Goal: Information Seeking & Learning: Learn about a topic

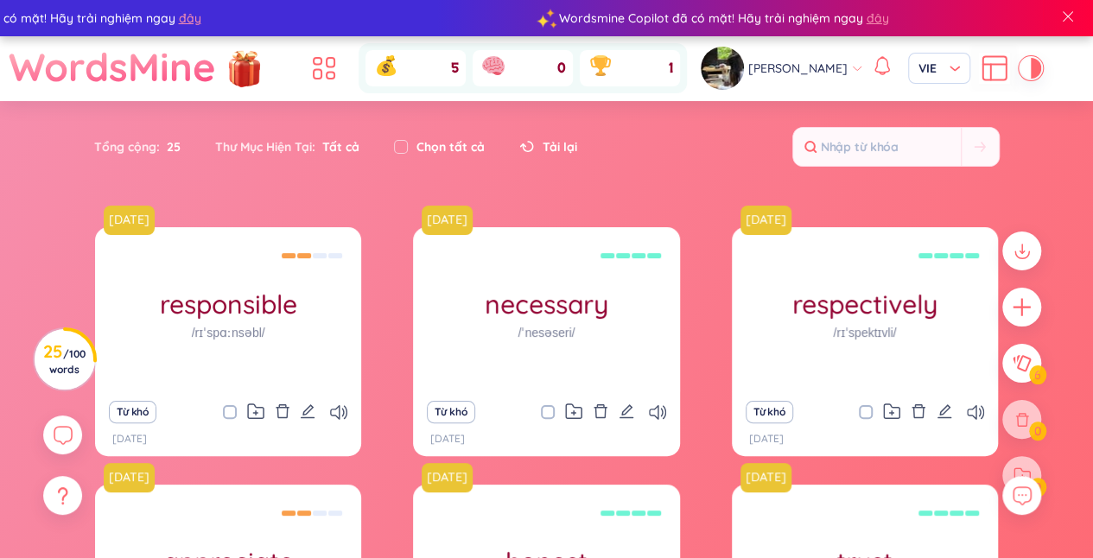
click at [841, 76] on div "[PERSON_NAME]" at bounding box center [782, 68] width 162 height 43
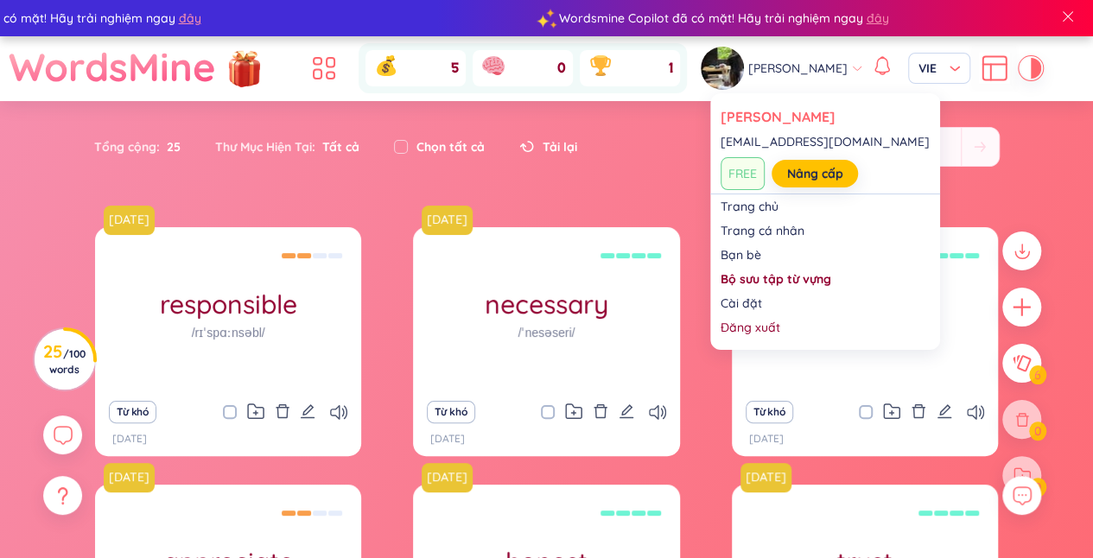
click at [1062, 135] on div "Tổng cộng : 25 Thư Mục Hiện Tại : Tất cả Chọn tất cả Tải lại" at bounding box center [547, 155] width 1078 height 74
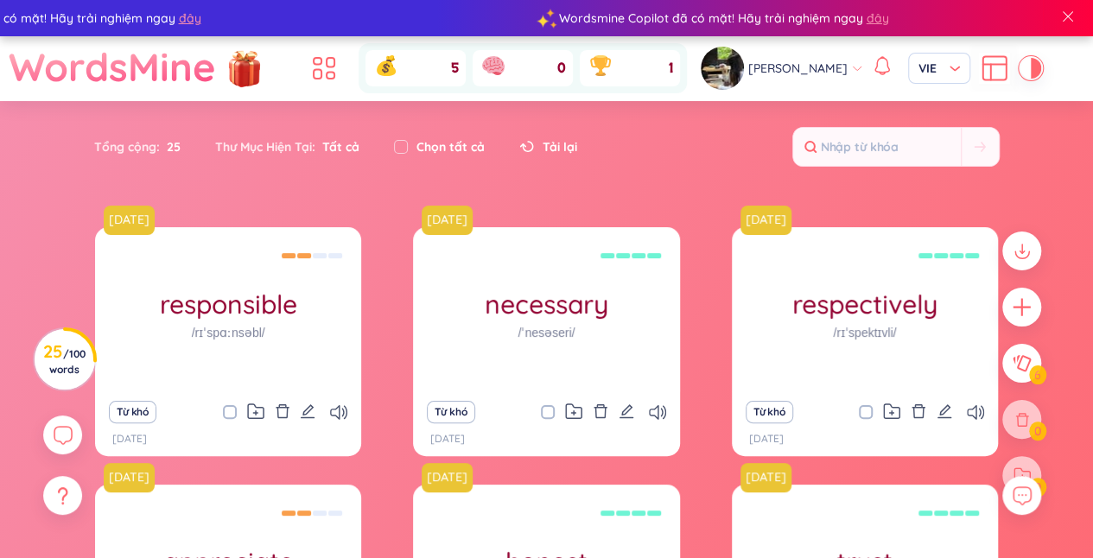
click at [991, 72] on icon at bounding box center [991, 73] width 0 height 16
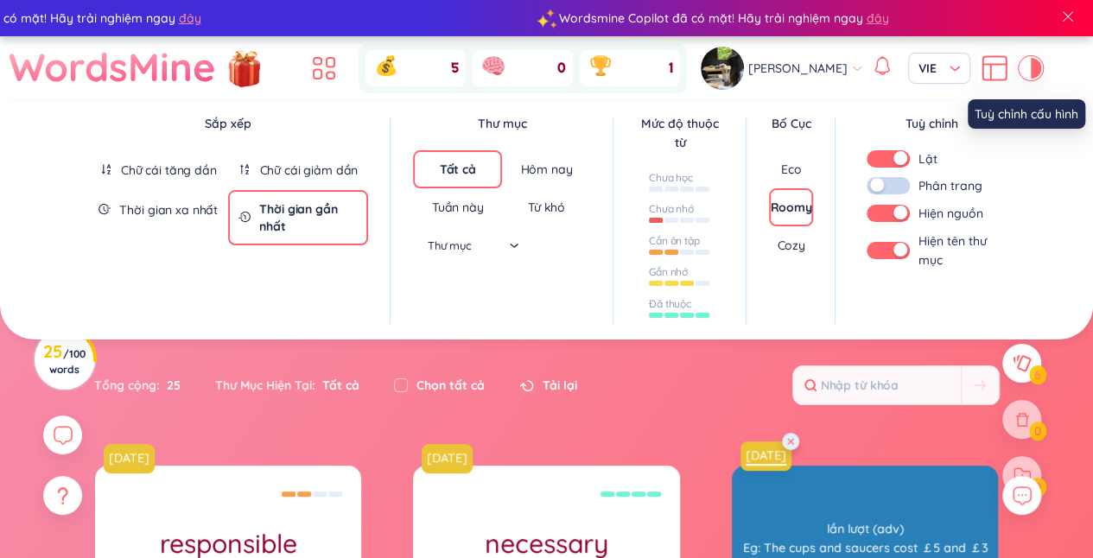
click at [803, 466] on div "[DATE] respectively /rɪˈspektɪvli/ lần lượt (adv) Eg: The cups and saucers cost…" at bounding box center [865, 548] width 266 height 164
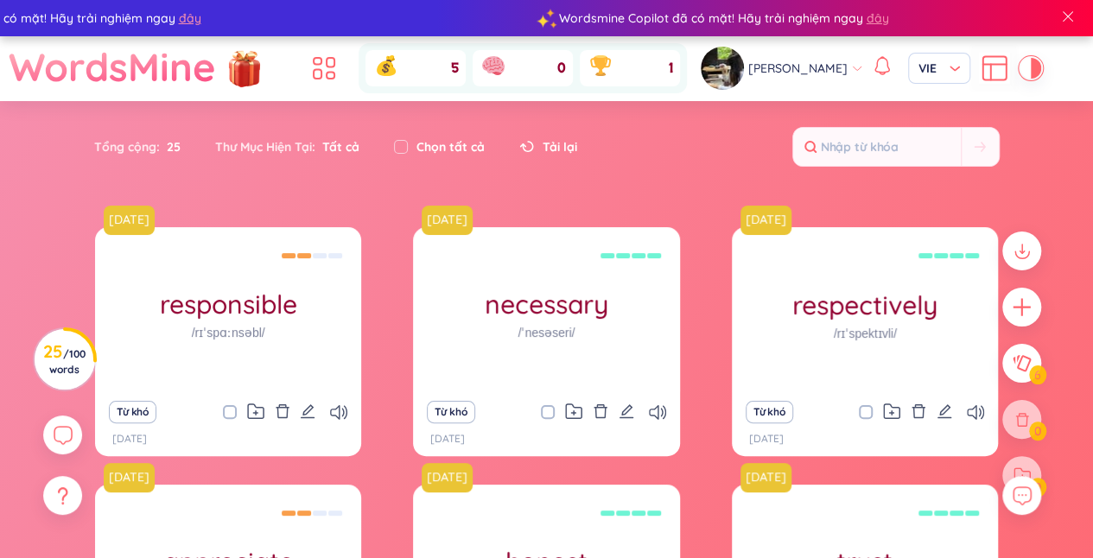
click at [1069, 285] on div "[DATE] responsible /rɪˈspɑːnsəbl/ chịu trách nhiệm (adj) Eg: He is directly res…" at bounding box center [546, 515] width 1075 height 577
click at [407, 147] on input "checkbox" at bounding box center [401, 147] width 14 height 14
checkbox input "true"
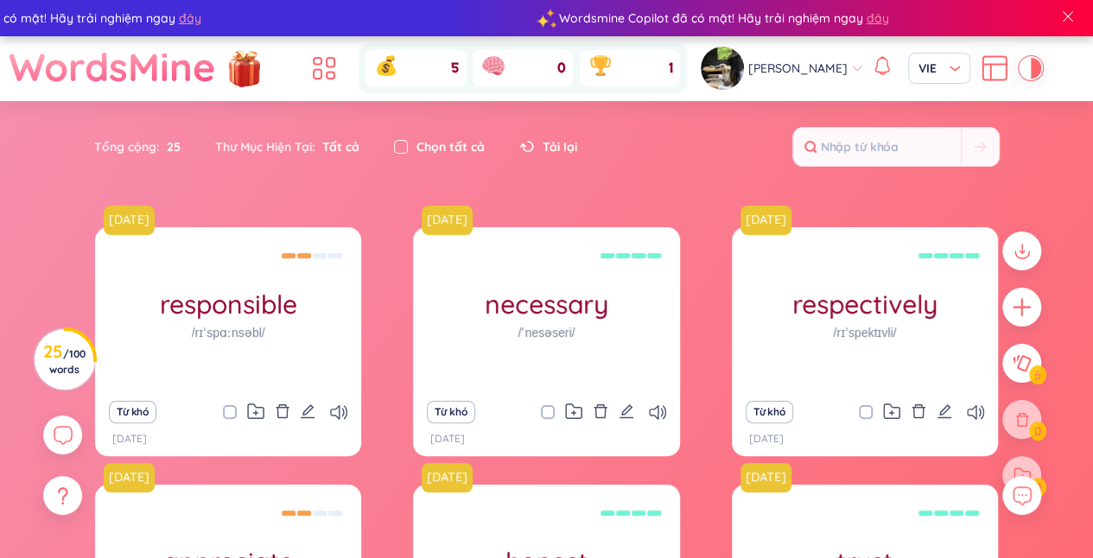
checkbox input "true"
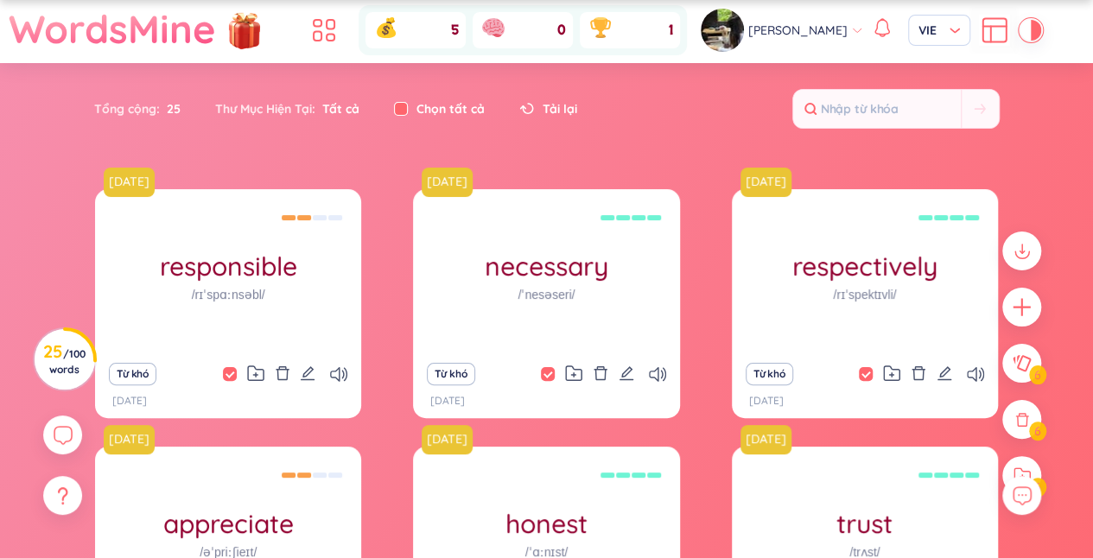
scroll to position [314, 0]
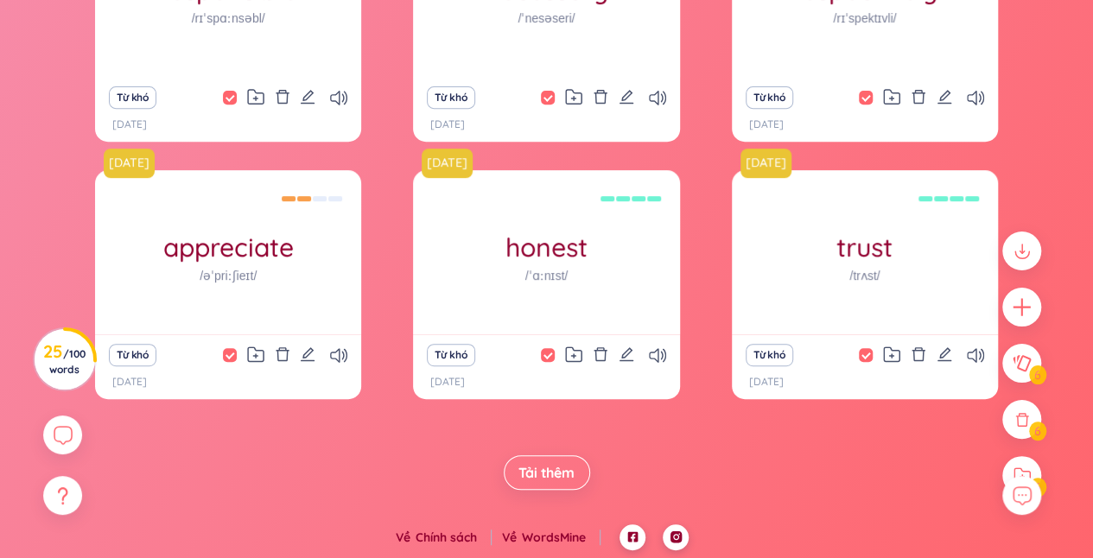
click at [555, 474] on span "Tải thêm" at bounding box center [546, 472] width 56 height 19
checkbox input "false"
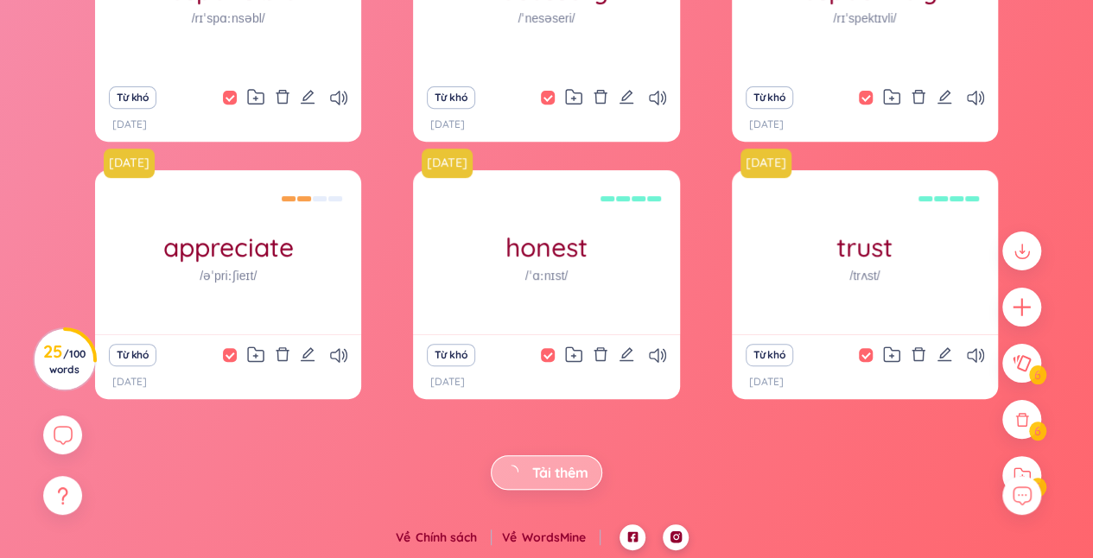
checkbox input "false"
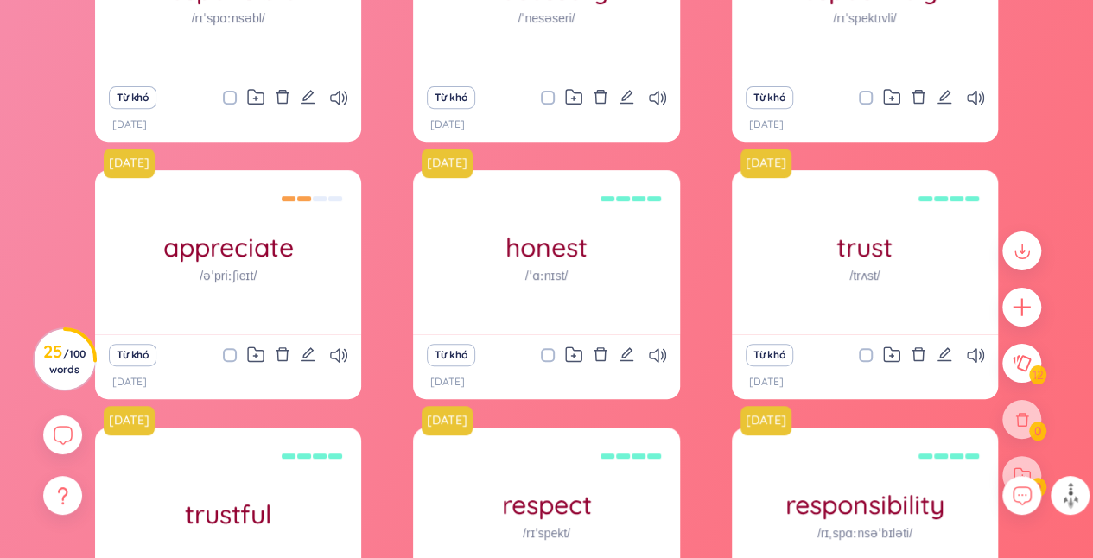
scroll to position [829, 0]
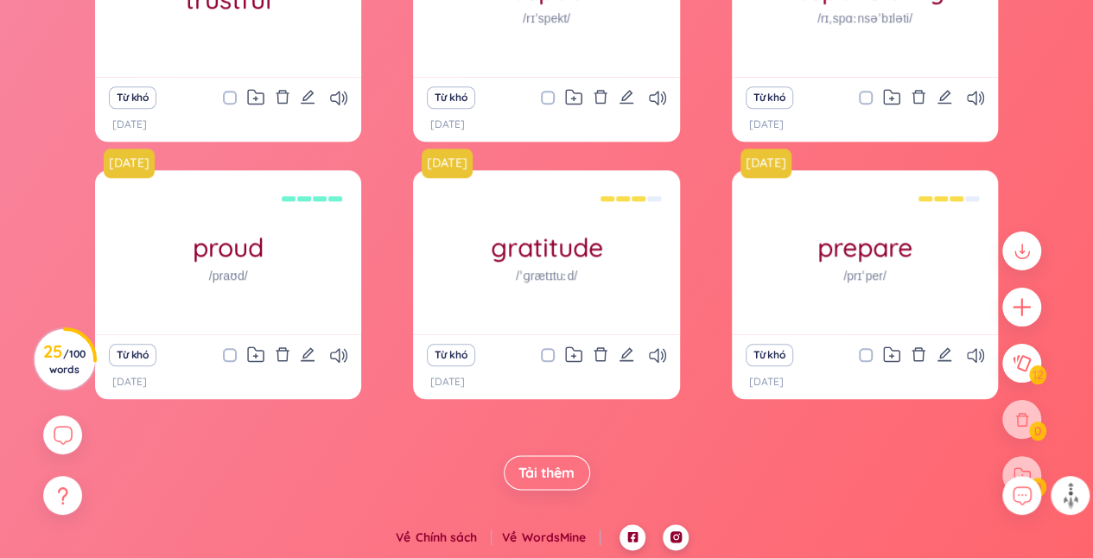
click at [553, 475] on span "Tải thêm" at bounding box center [546, 472] width 56 height 19
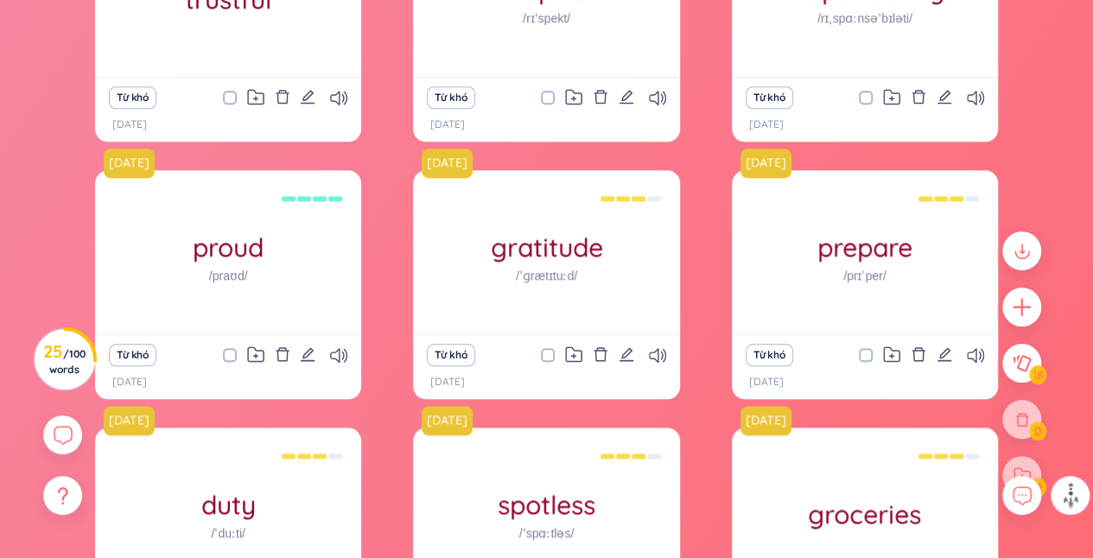
scroll to position [1344, 0]
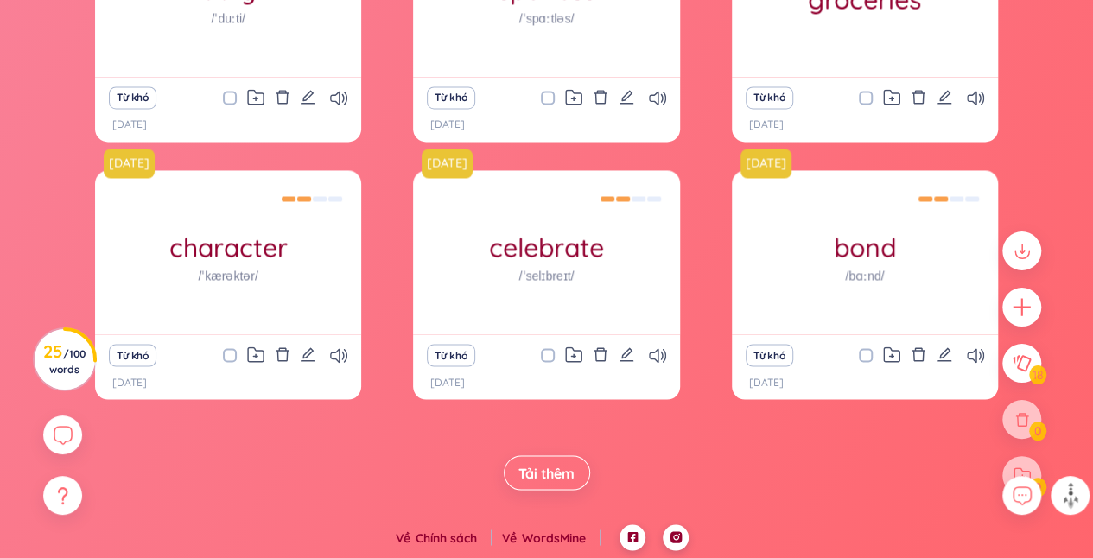
click at [558, 473] on span "Tải thêm" at bounding box center [546, 472] width 56 height 19
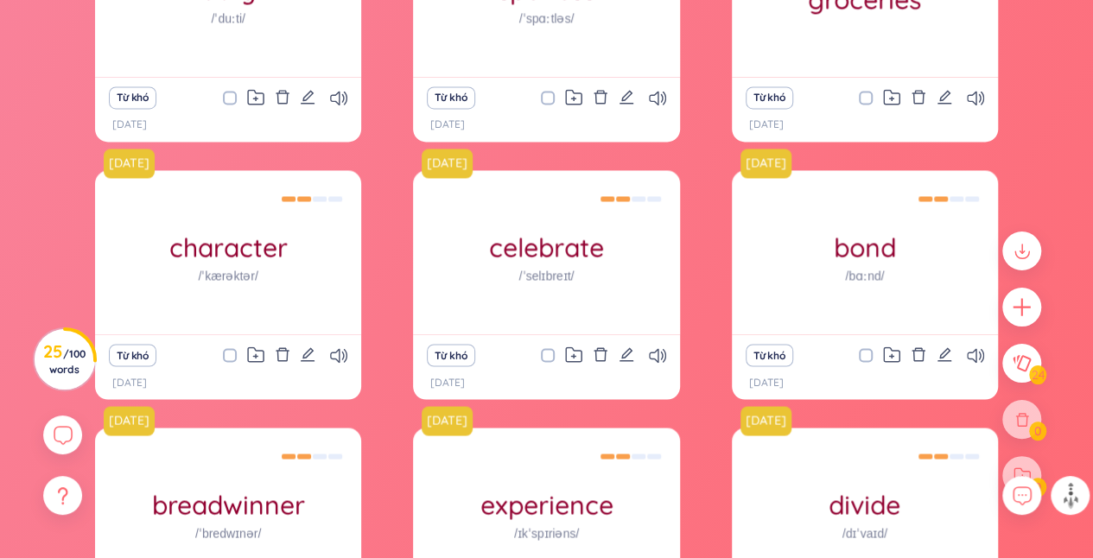
scroll to position [1859, 0]
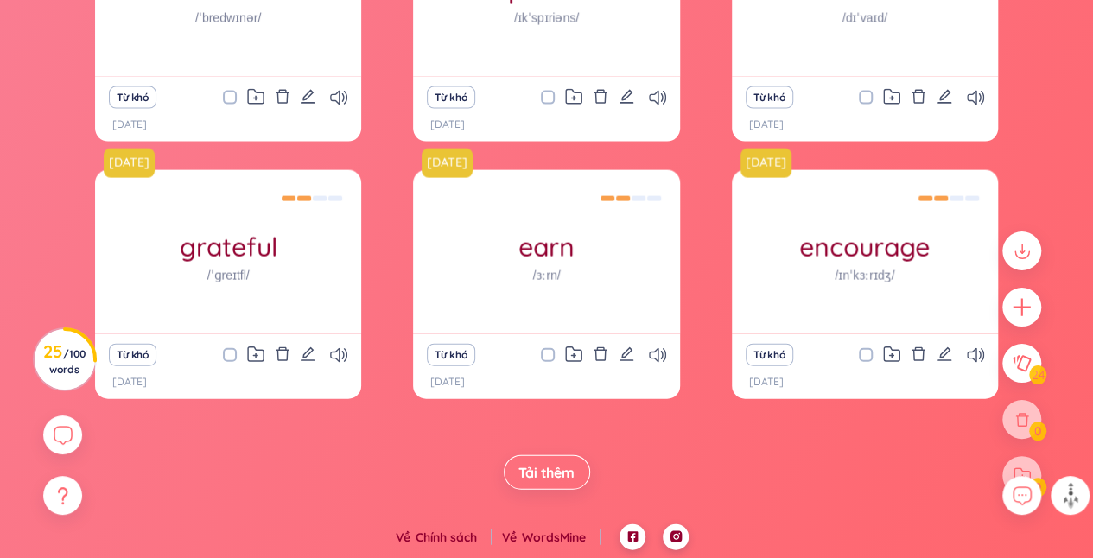
click at [562, 468] on span "Tải thêm" at bounding box center [546, 472] width 56 height 19
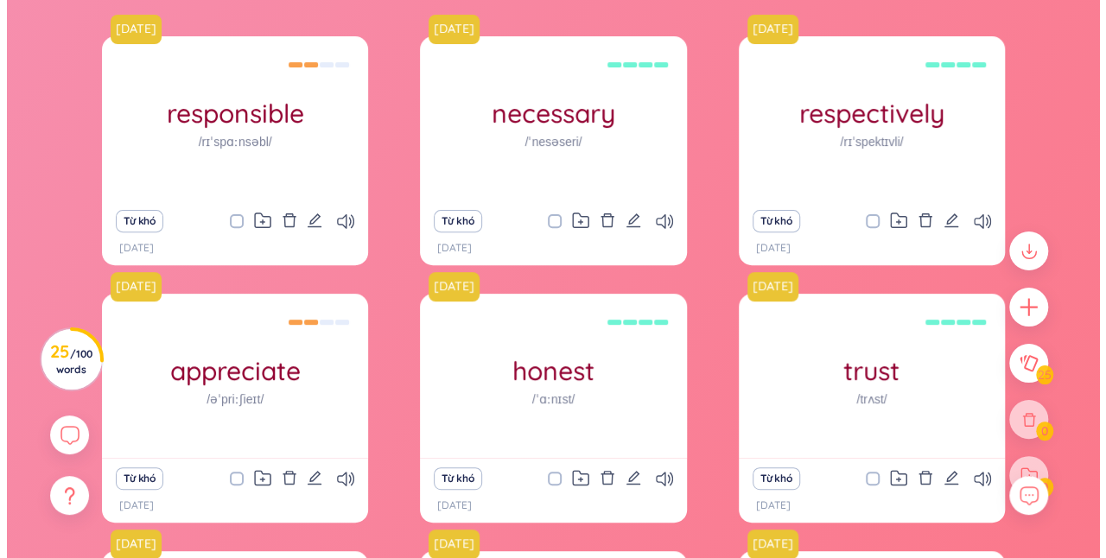
scroll to position [0, 0]
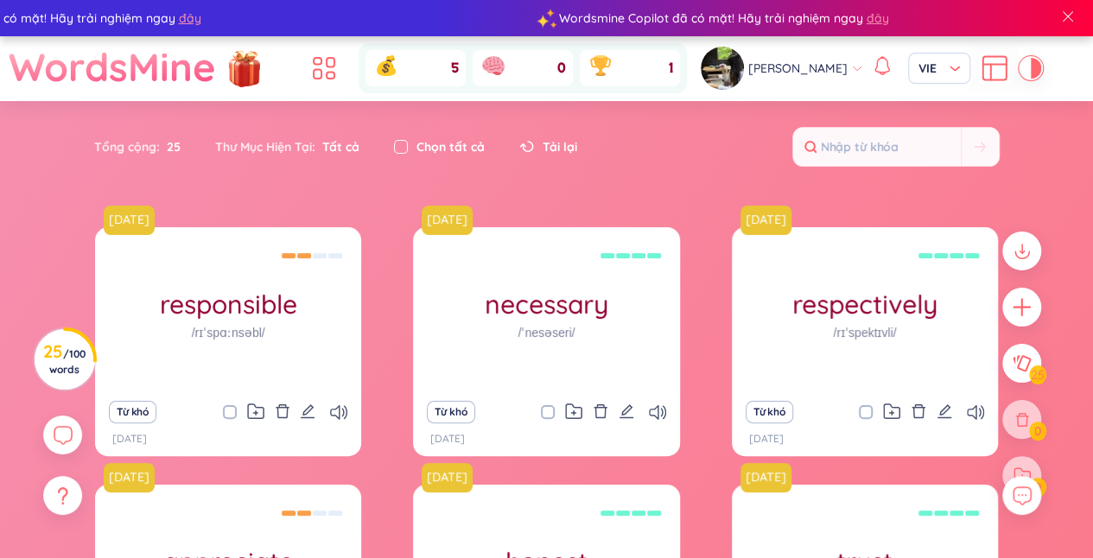
click at [401, 145] on input "checkbox" at bounding box center [401, 147] width 14 height 14
checkbox input "true"
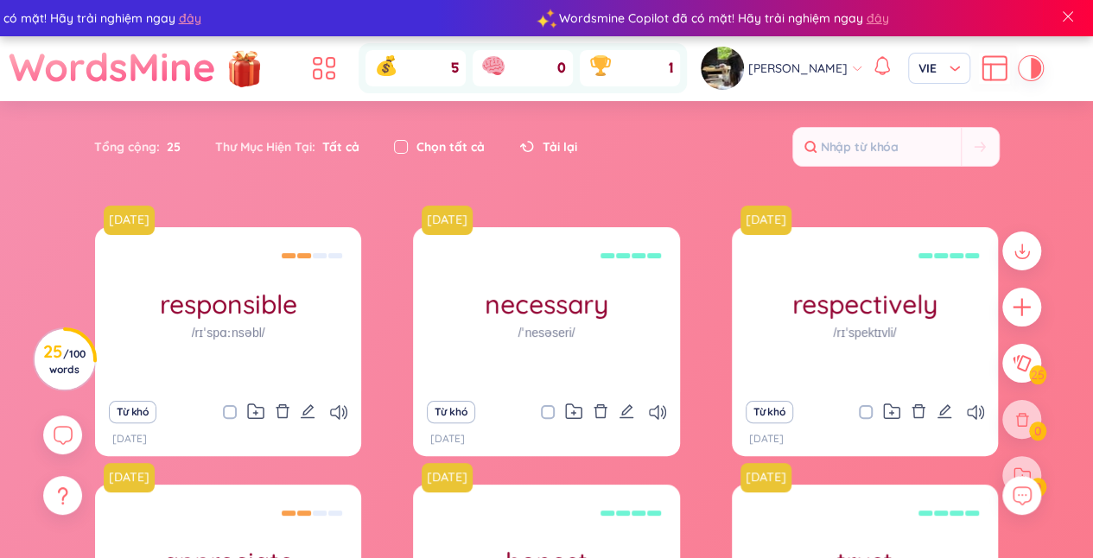
checkbox input "true"
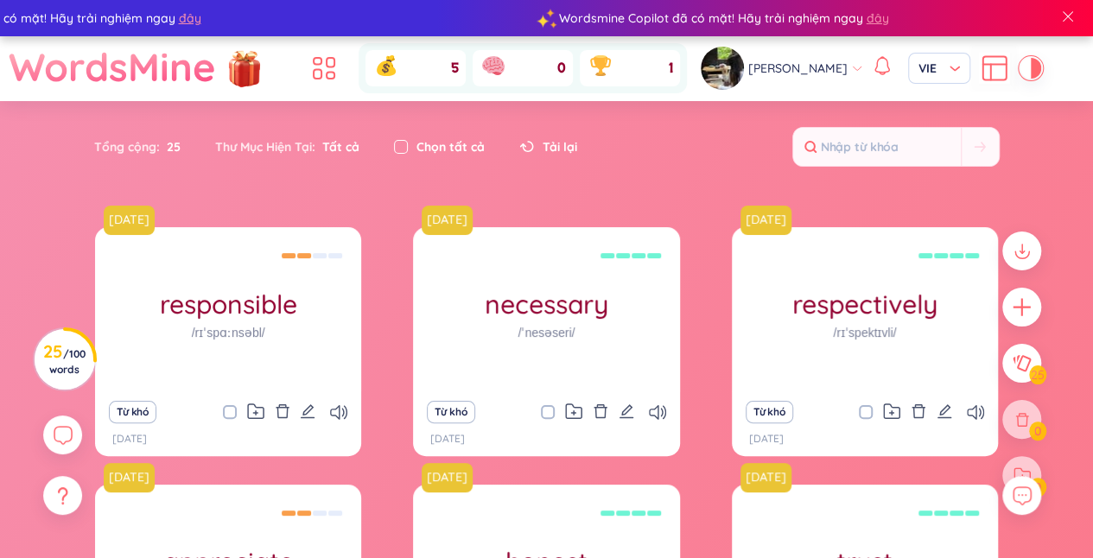
checkbox input "true"
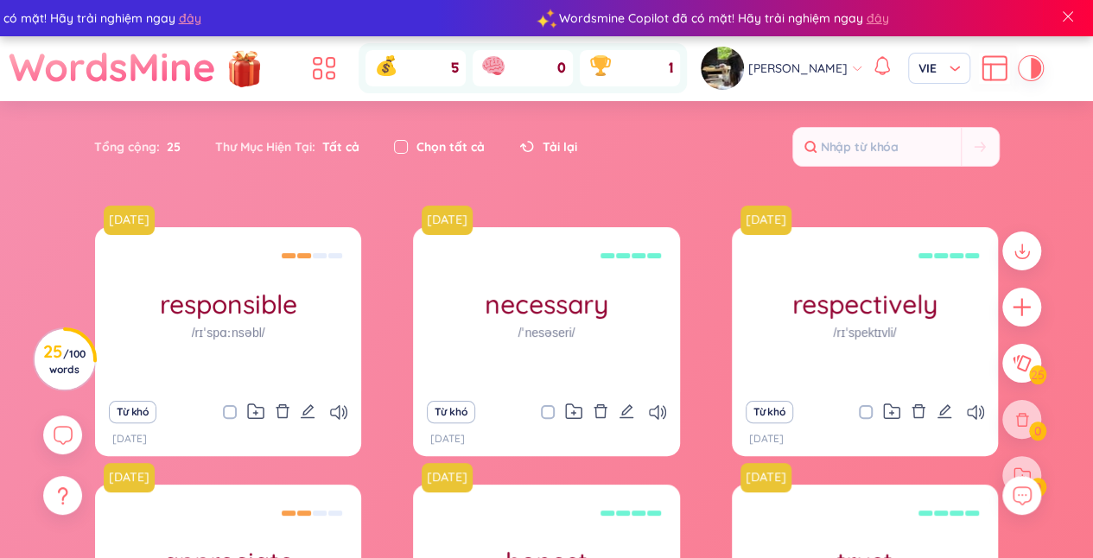
checkbox input "true"
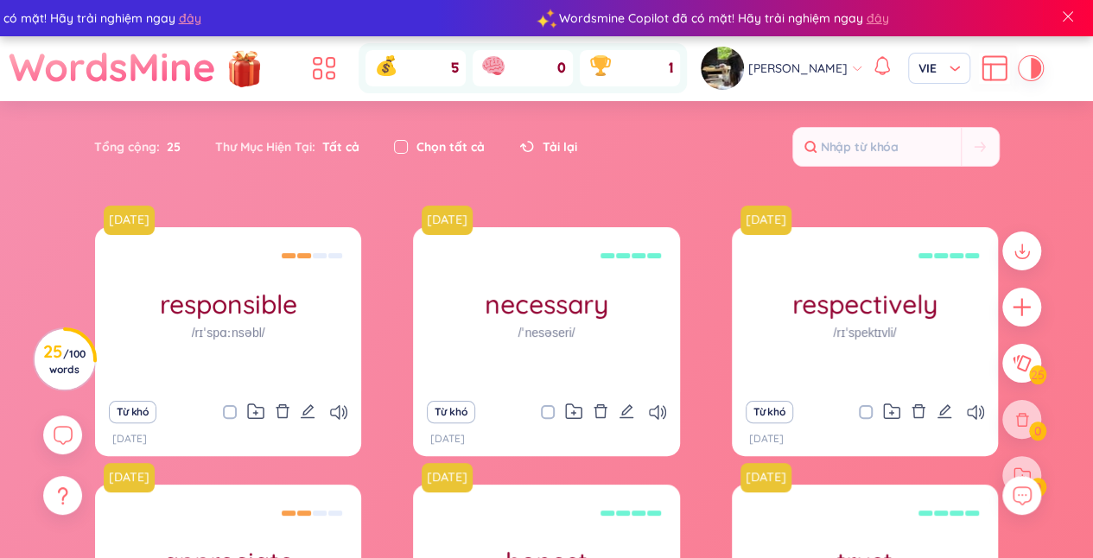
checkbox input "true"
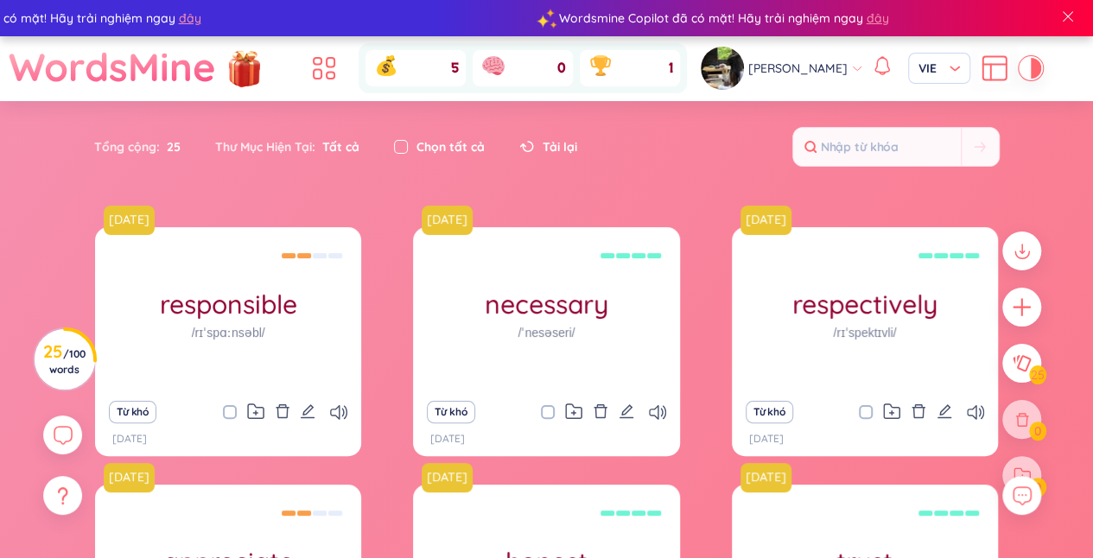
checkbox input "true"
click at [1018, 373] on button at bounding box center [1021, 363] width 43 height 43
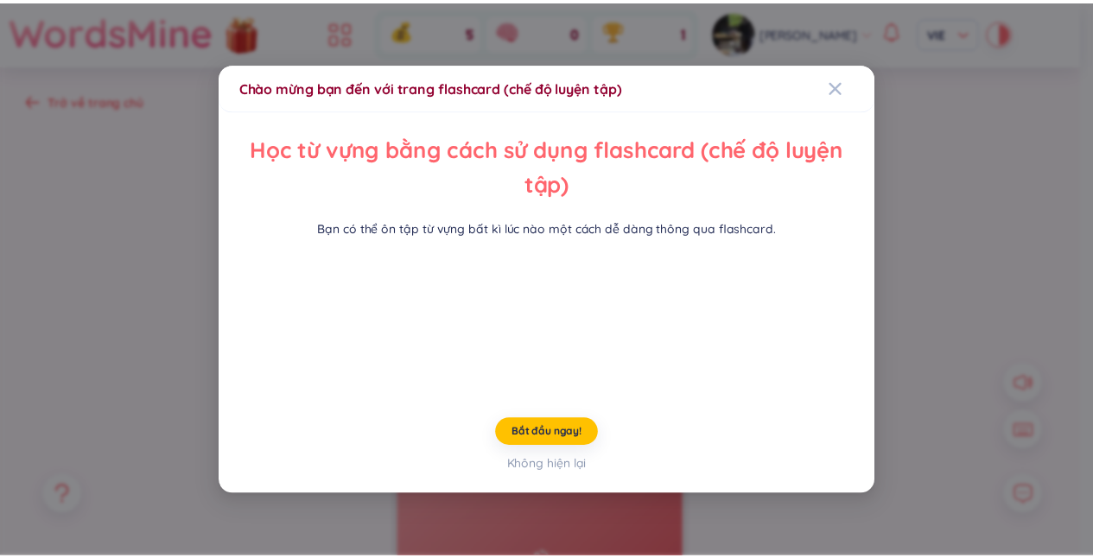
scroll to position [73, 0]
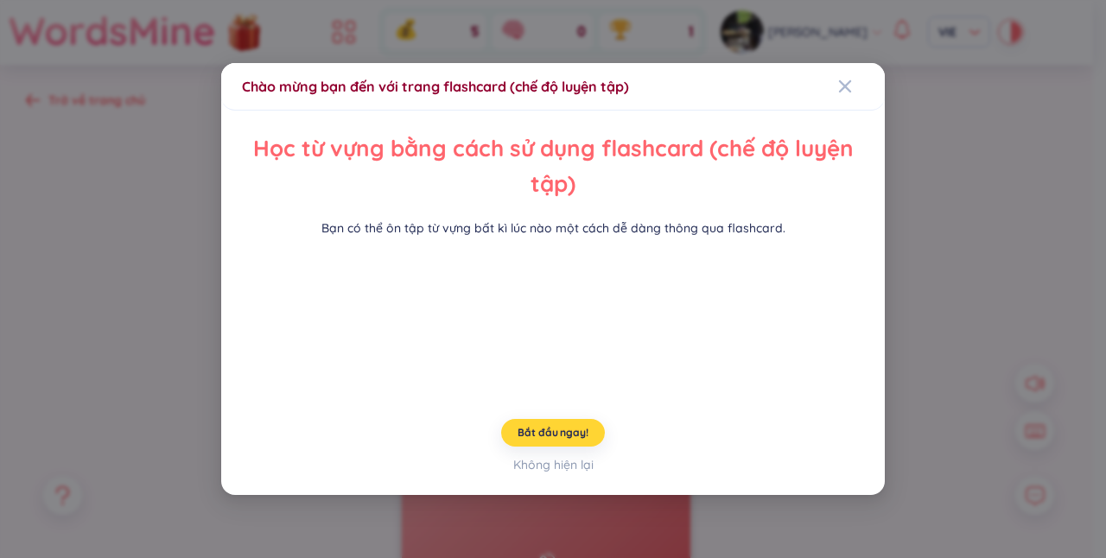
click at [572, 447] on button "Bắt đầu ngay!" at bounding box center [553, 433] width 104 height 28
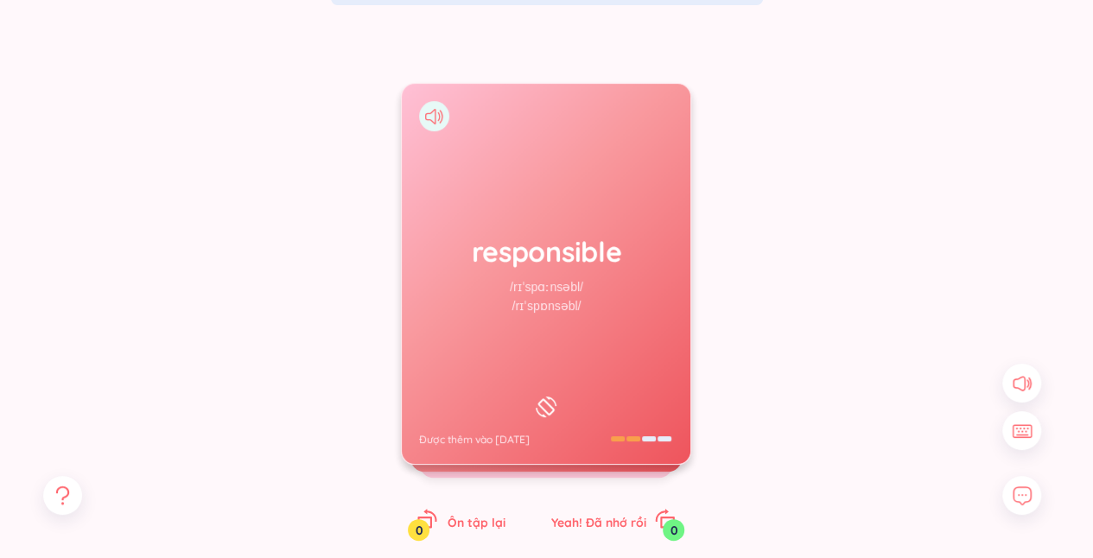
scroll to position [144, 0]
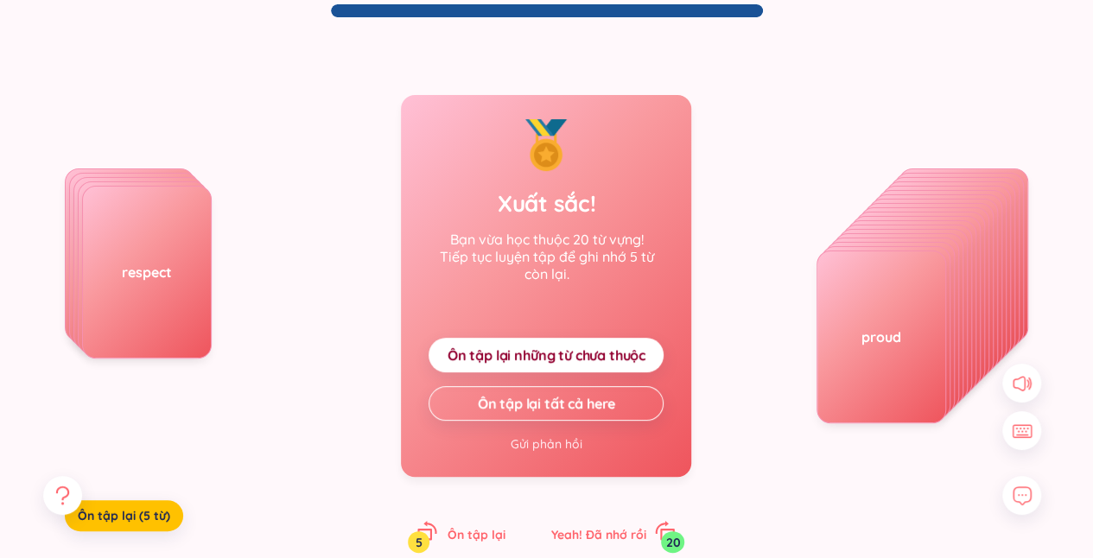
click at [996, 259] on div "grateful" at bounding box center [933, 285] width 130 height 173
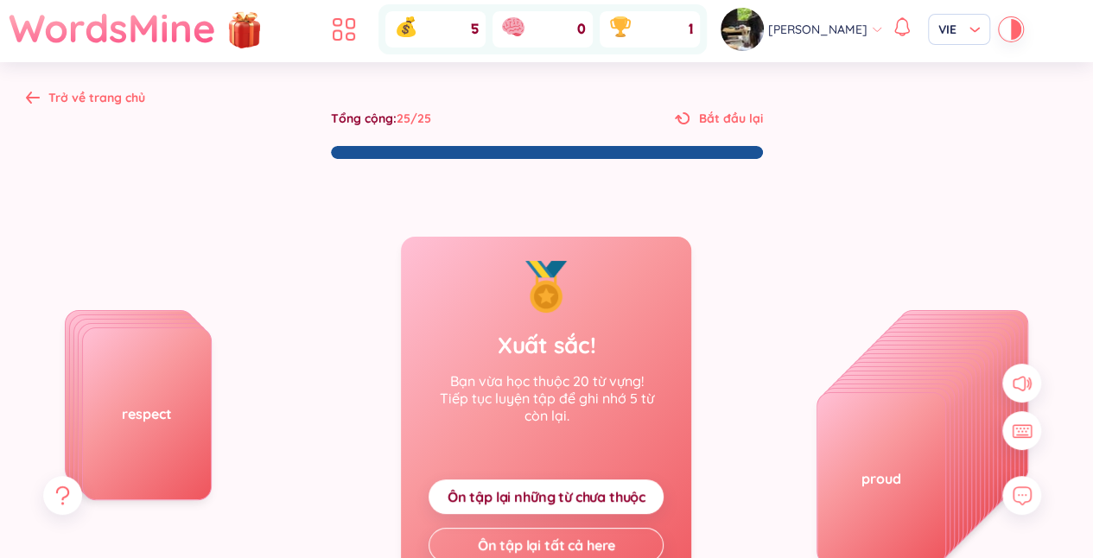
scroll to position [2, 0]
click at [116, 98] on div "Trở về trang chủ" at bounding box center [96, 98] width 97 height 19
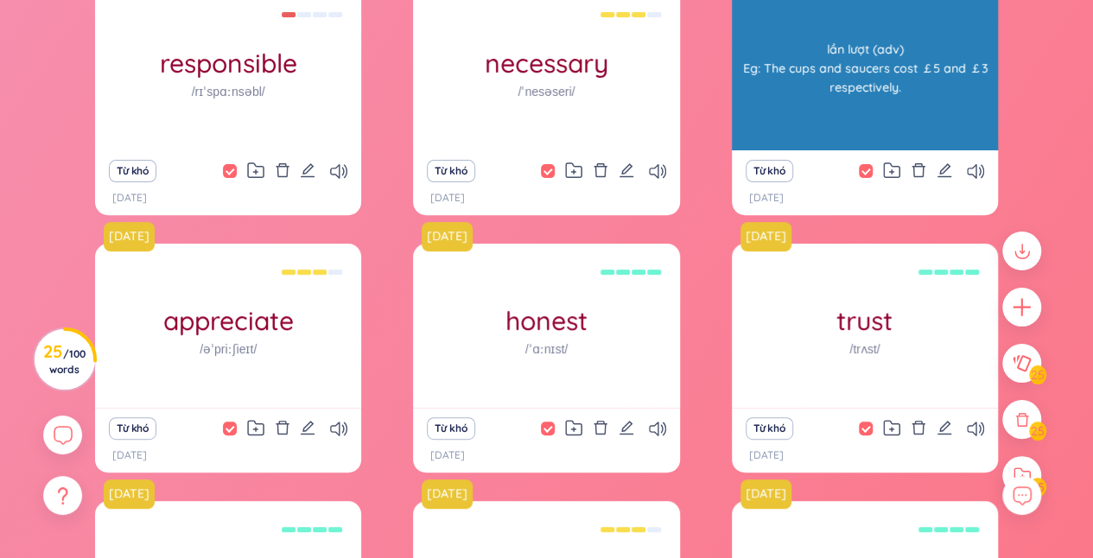
scroll to position [204, 0]
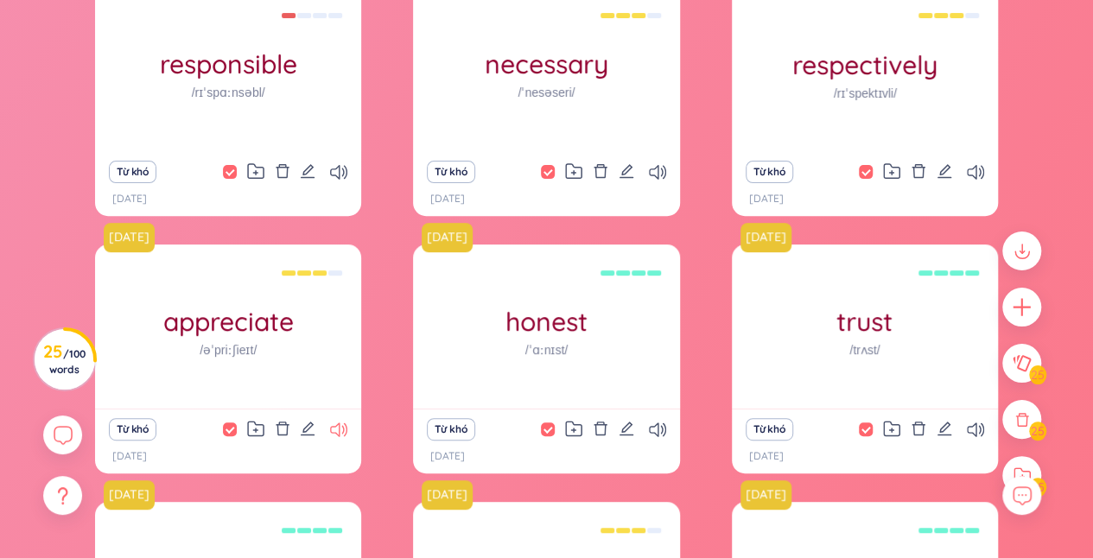
click at [339, 427] on icon at bounding box center [338, 429] width 17 height 15
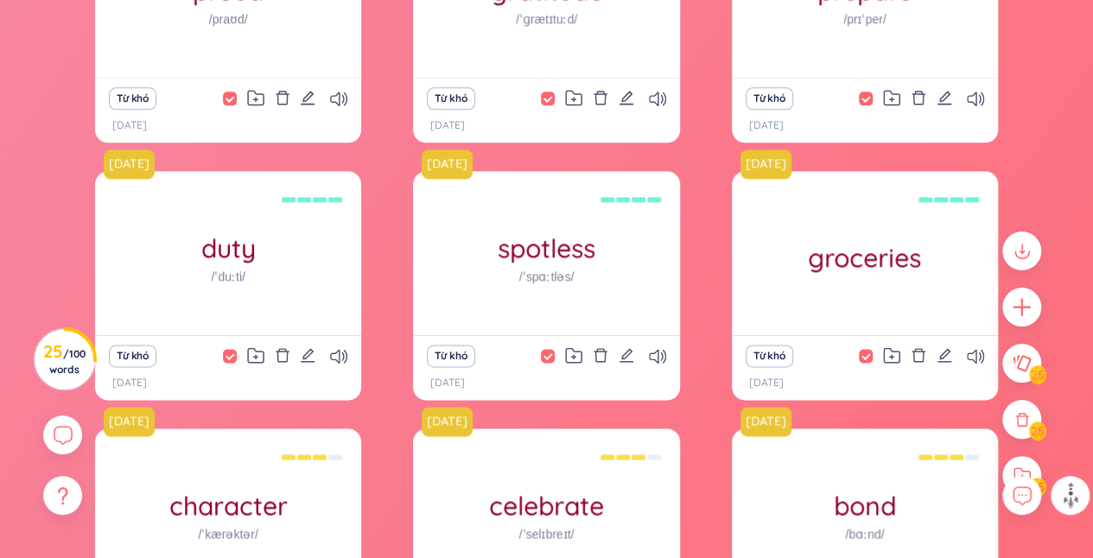
scroll to position [1049, 0]
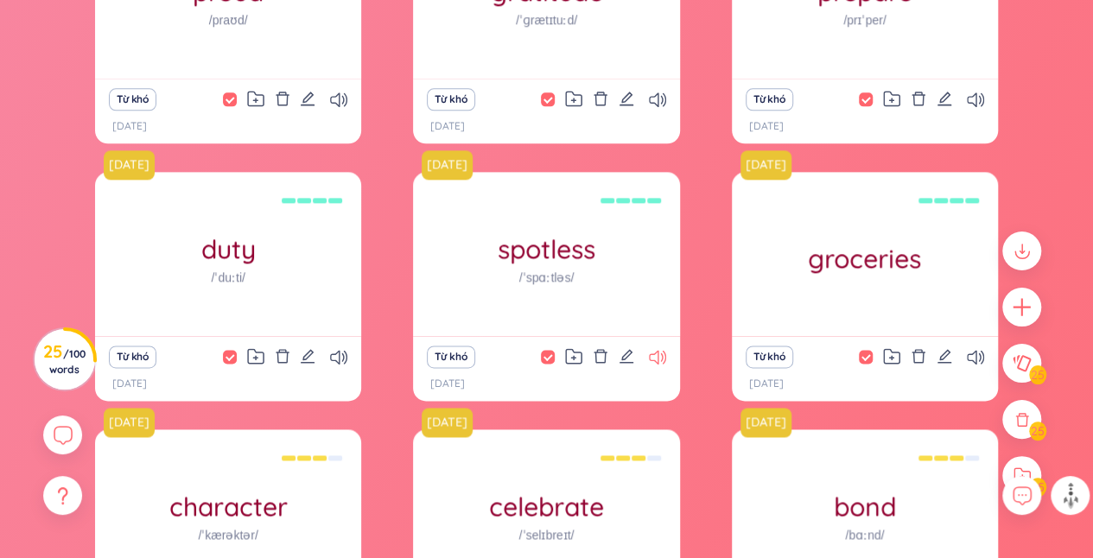
click at [656, 358] on icon at bounding box center [657, 357] width 17 height 15
click at [943, 358] on icon "edit" at bounding box center [944, 356] width 16 height 16
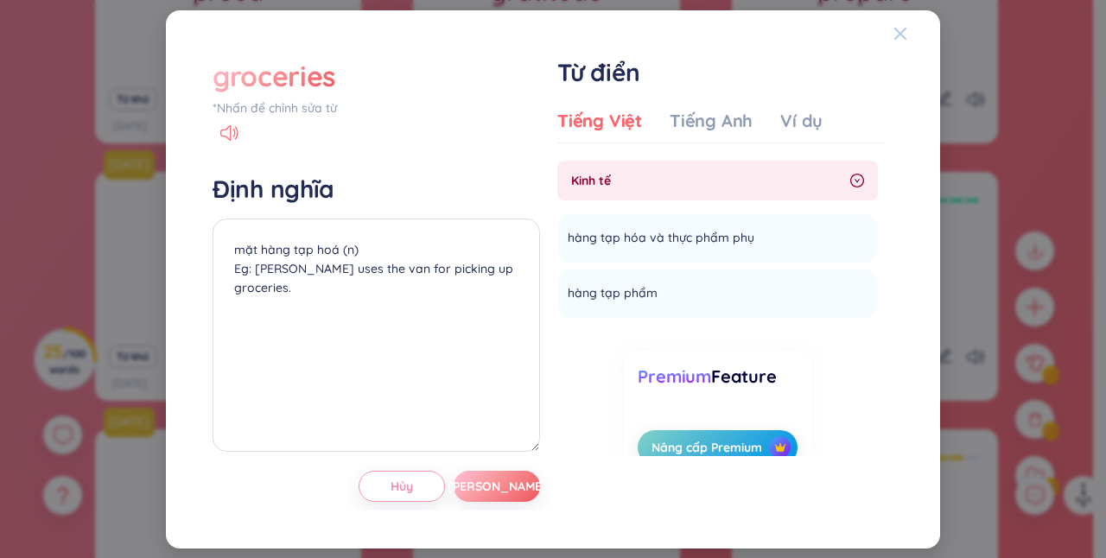
click at [904, 29] on icon "Close" at bounding box center [900, 33] width 12 height 12
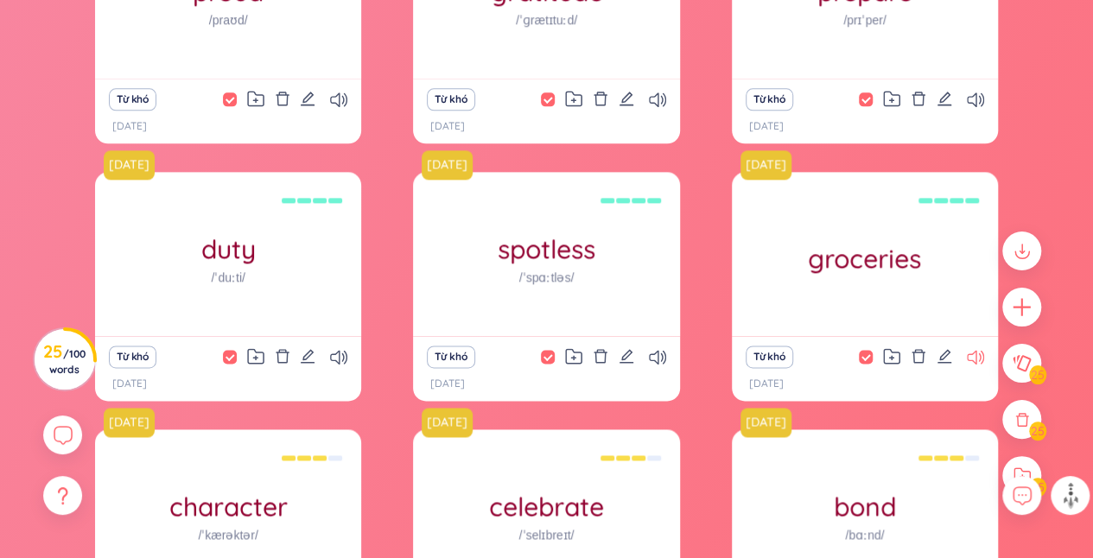
click at [975, 356] on icon at bounding box center [975, 357] width 17 height 15
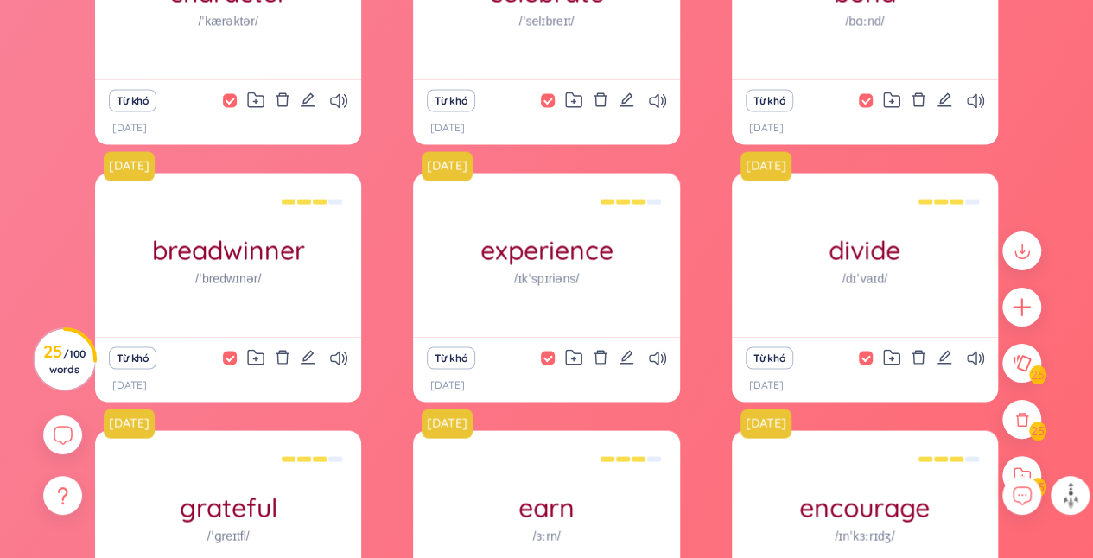
scroll to position [1559, 0]
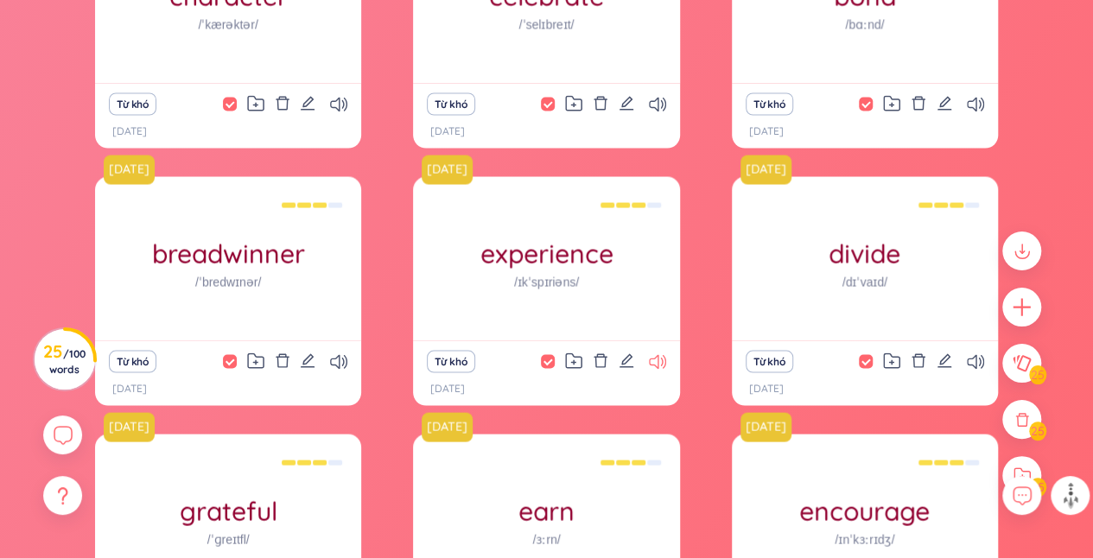
click at [660, 365] on icon at bounding box center [657, 361] width 17 height 15
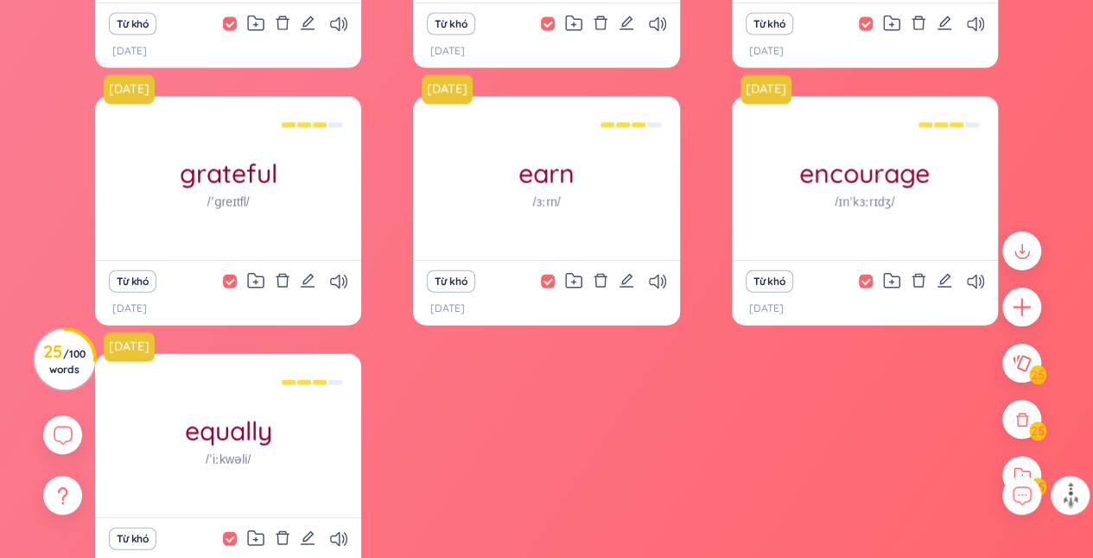
scroll to position [1894, 0]
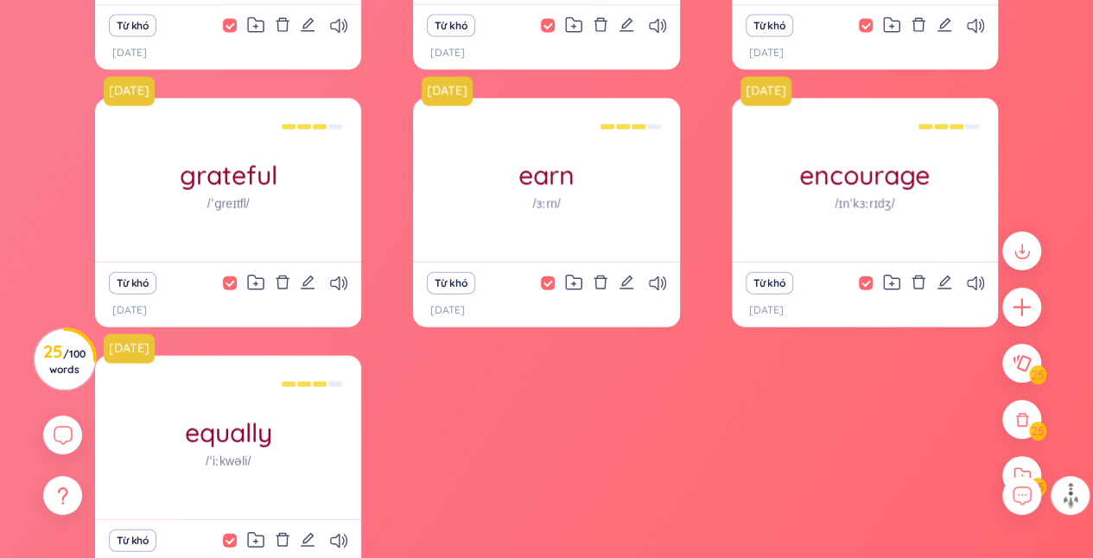
click at [976, 273] on div "Từ khó" at bounding box center [864, 283] width 249 height 24
click at [977, 280] on icon at bounding box center [975, 283] width 17 height 15
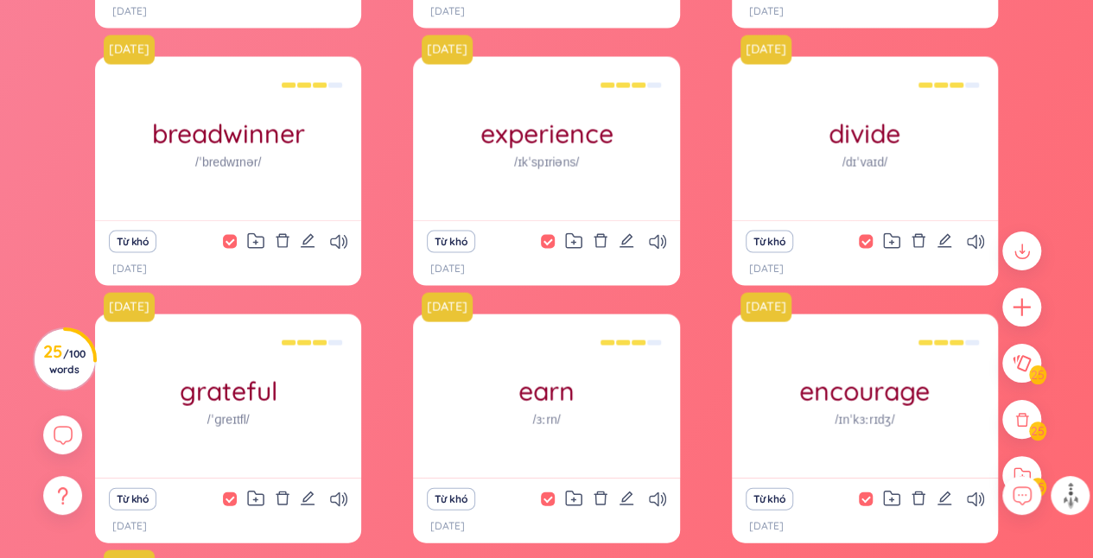
scroll to position [1680, 0]
